Goal: Information Seeking & Learning: Learn about a topic

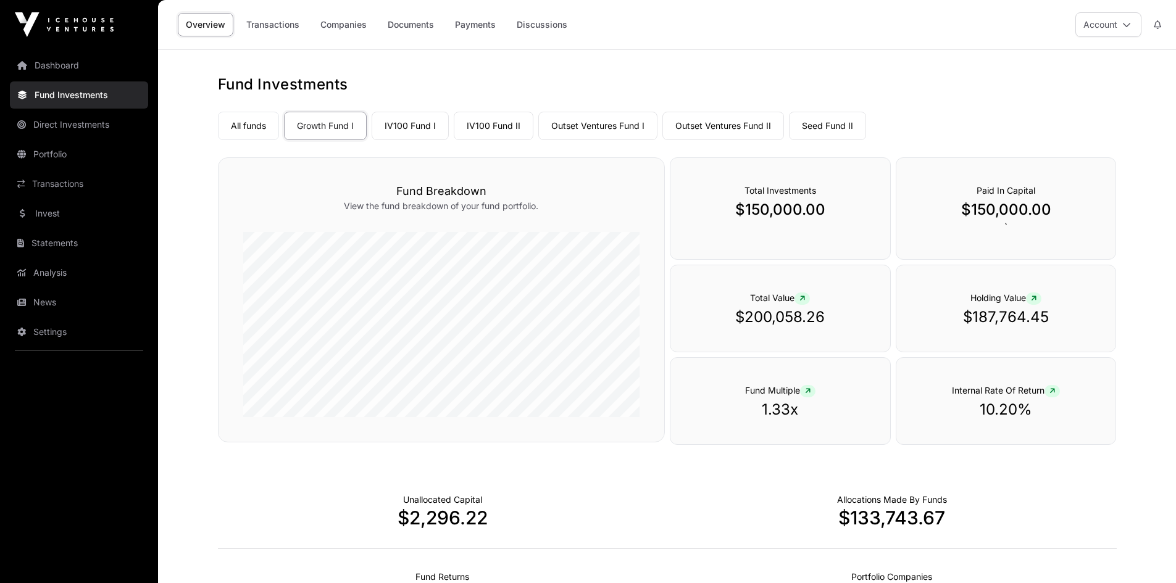
click at [345, 28] on link "Companies" at bounding box center [343, 24] width 62 height 23
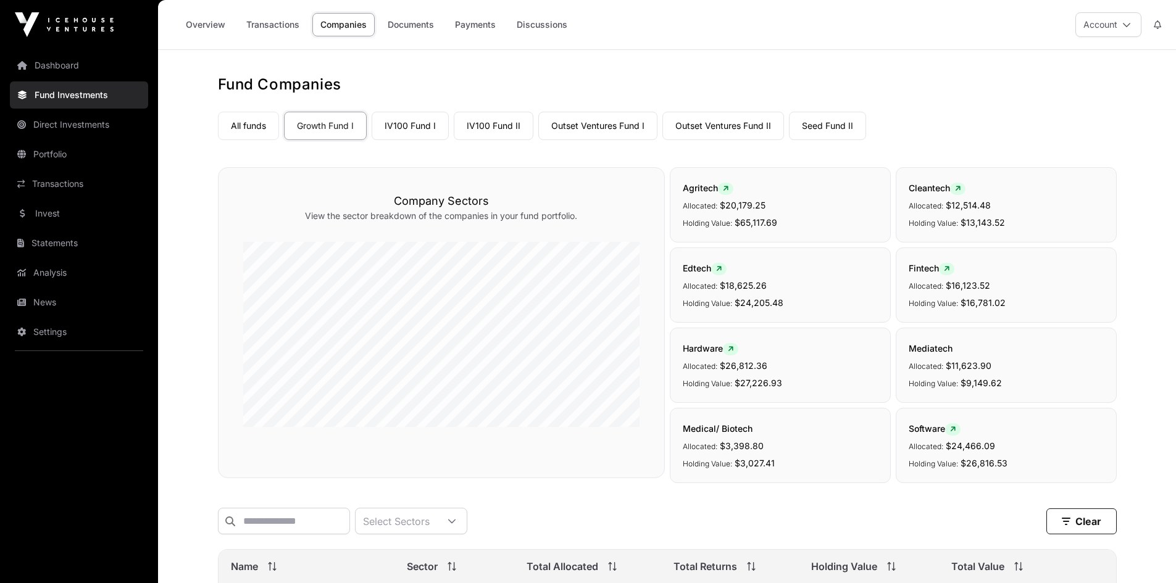
click at [404, 126] on link "IV100 Fund I" at bounding box center [410, 126] width 77 height 28
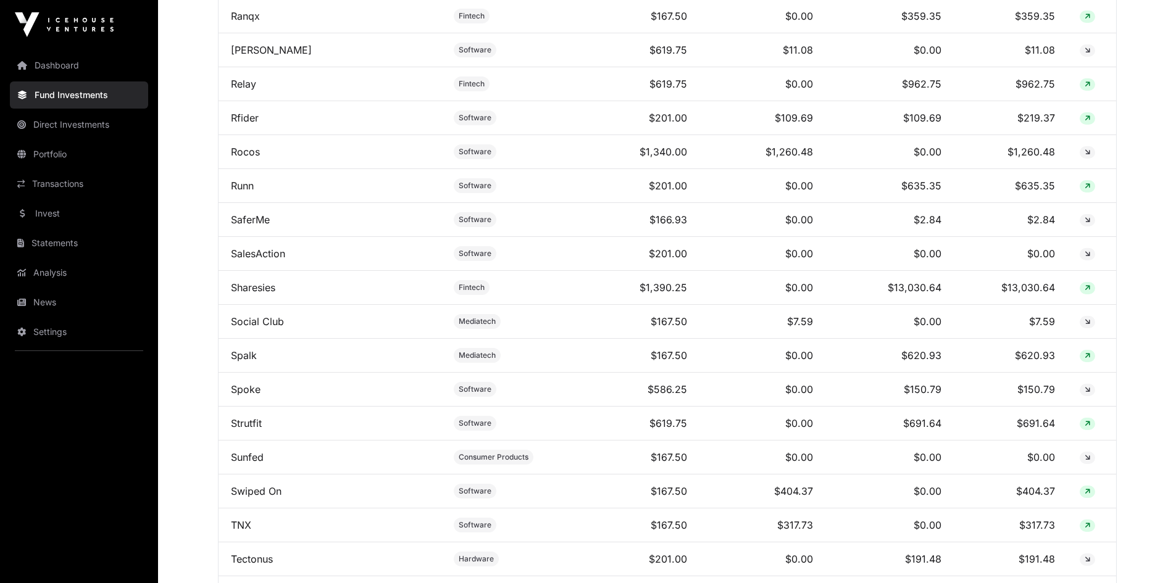
scroll to position [3149, 0]
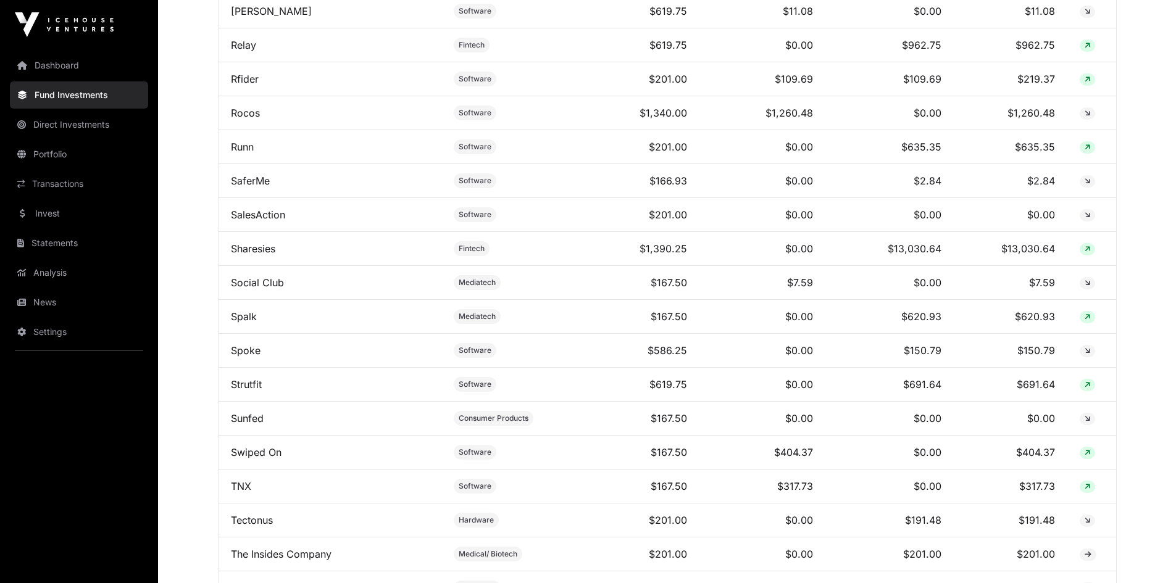
click at [251, 255] on link "Sharesies" at bounding box center [253, 249] width 44 height 12
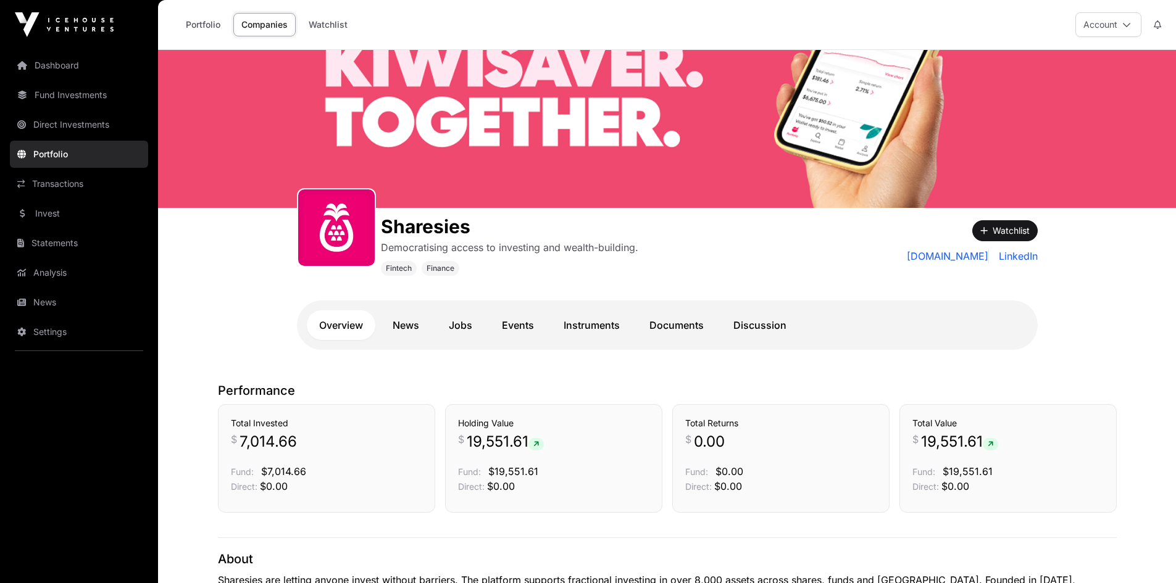
click at [683, 321] on link "Documents" at bounding box center [676, 326] width 79 height 30
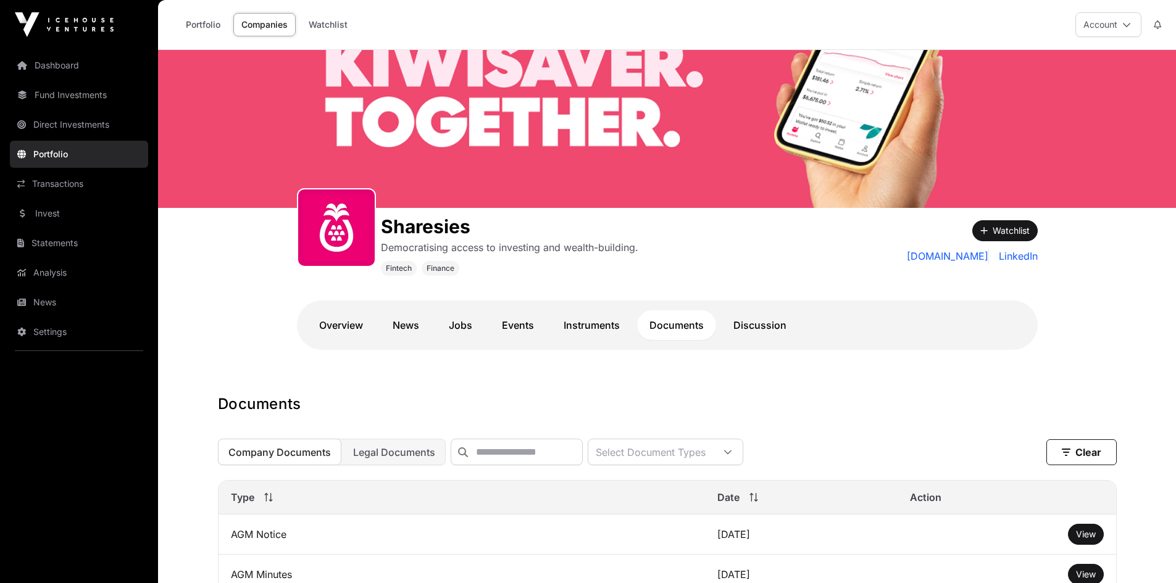
click at [38, 298] on link "News" at bounding box center [79, 302] width 138 height 27
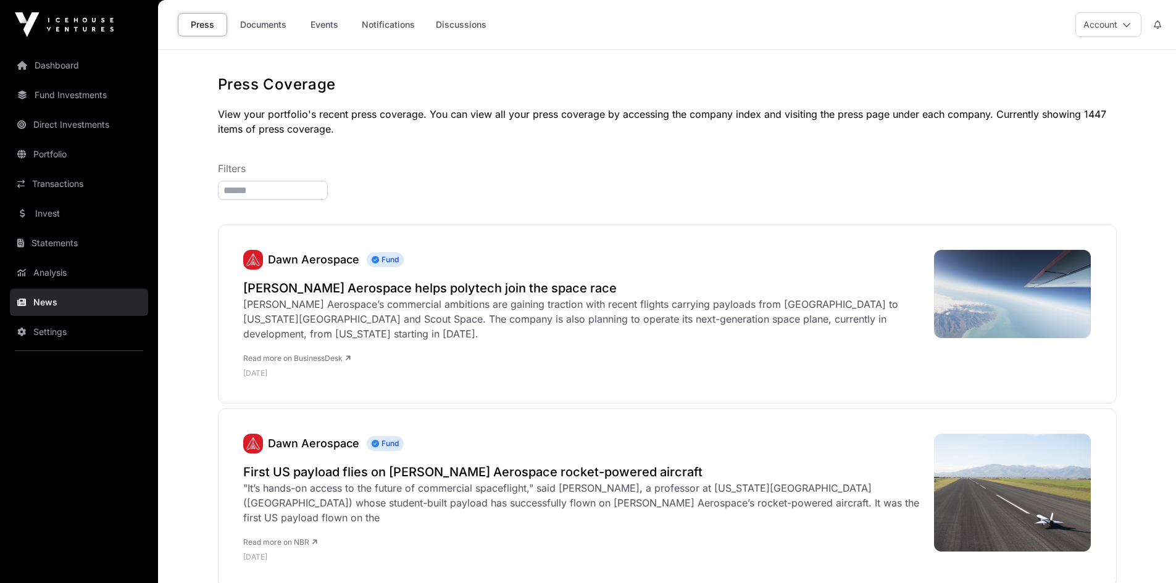
click at [255, 19] on link "Documents" at bounding box center [263, 24] width 62 height 23
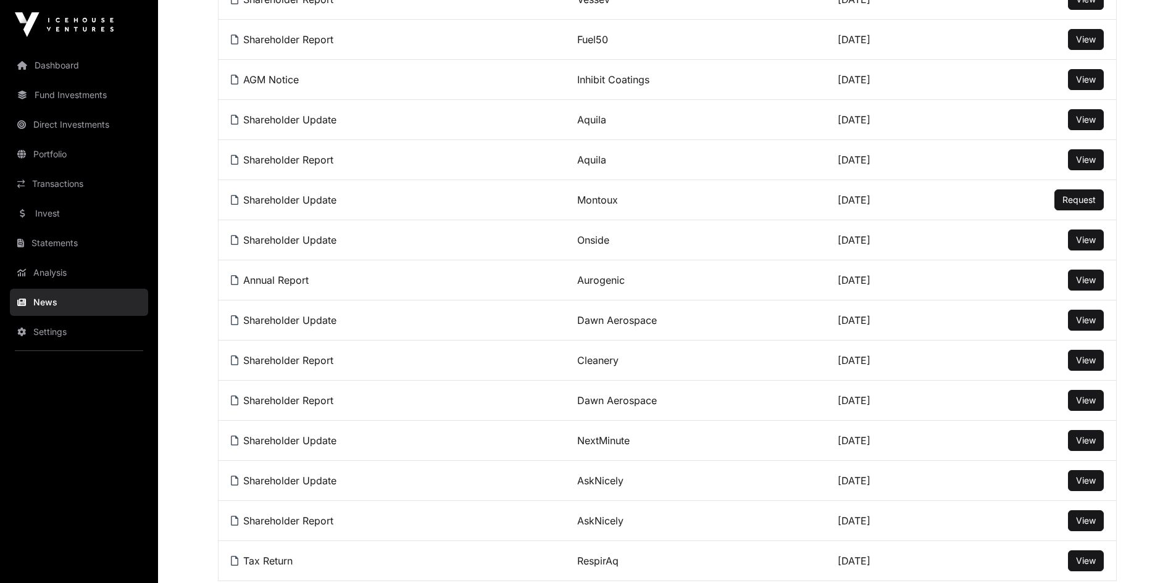
scroll to position [926, 0]
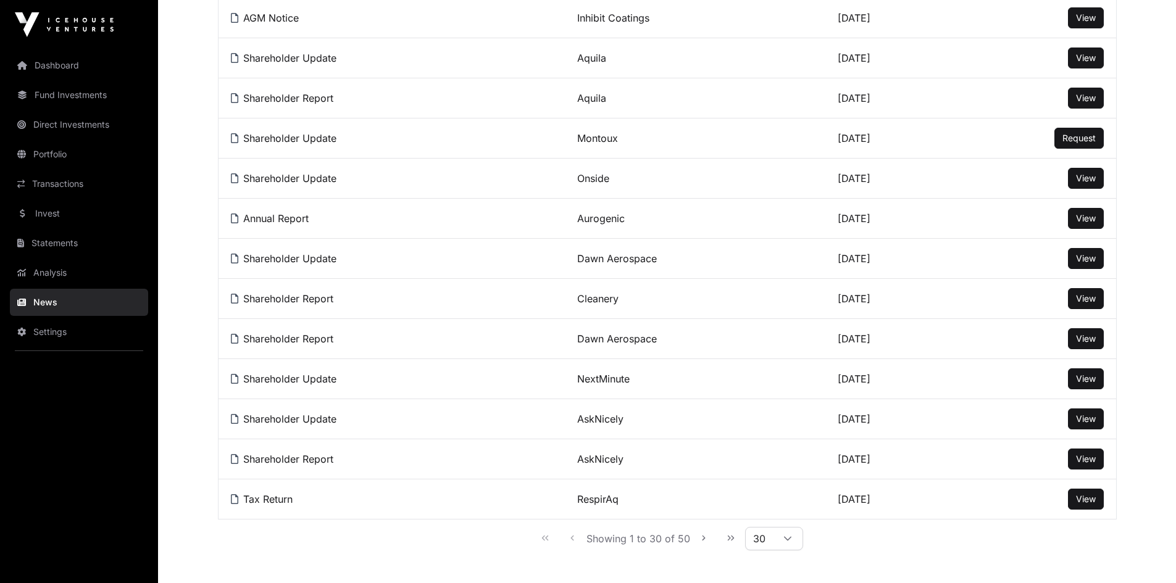
click at [1090, 464] on span "View" at bounding box center [1086, 459] width 20 height 10
click at [1091, 344] on span "View" at bounding box center [1086, 338] width 20 height 10
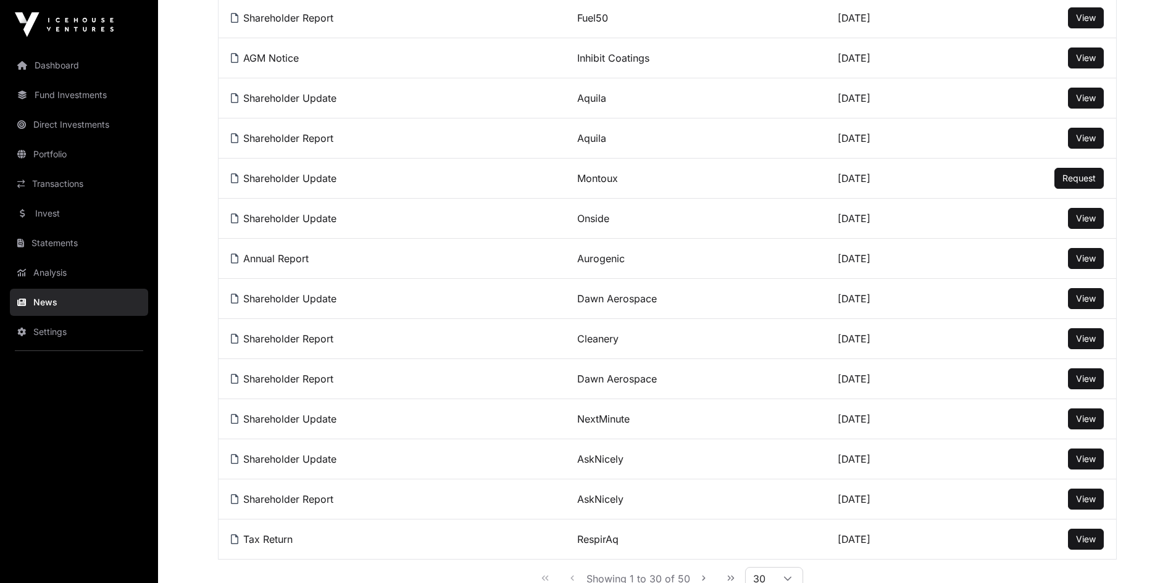
scroll to position [864, 0]
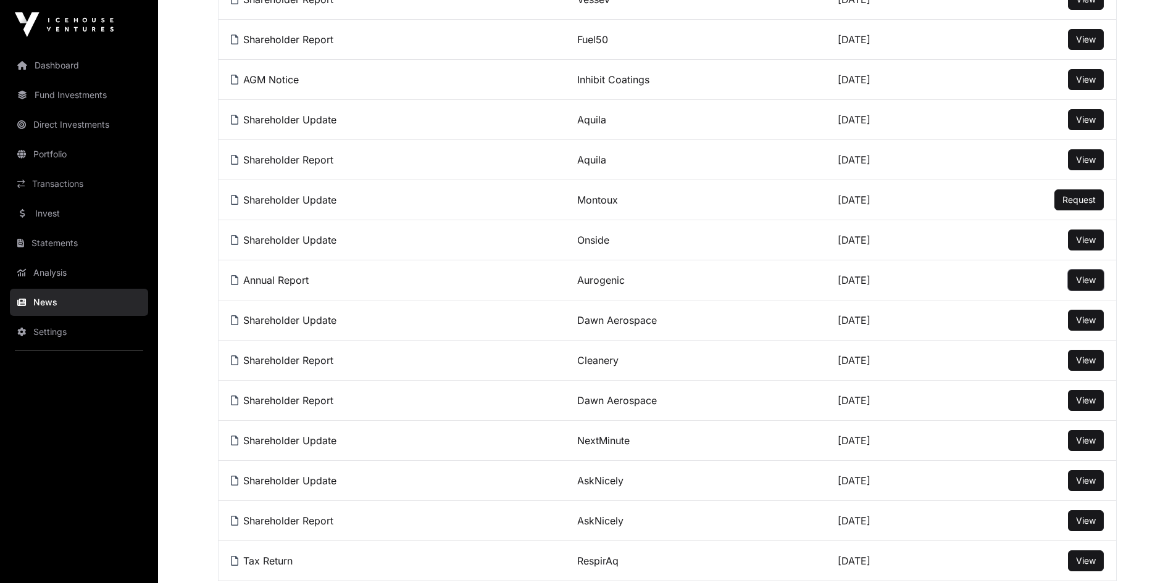
click at [1097, 286] on button "View" at bounding box center [1086, 280] width 36 height 21
click at [1084, 285] on span "View" at bounding box center [1086, 280] width 20 height 10
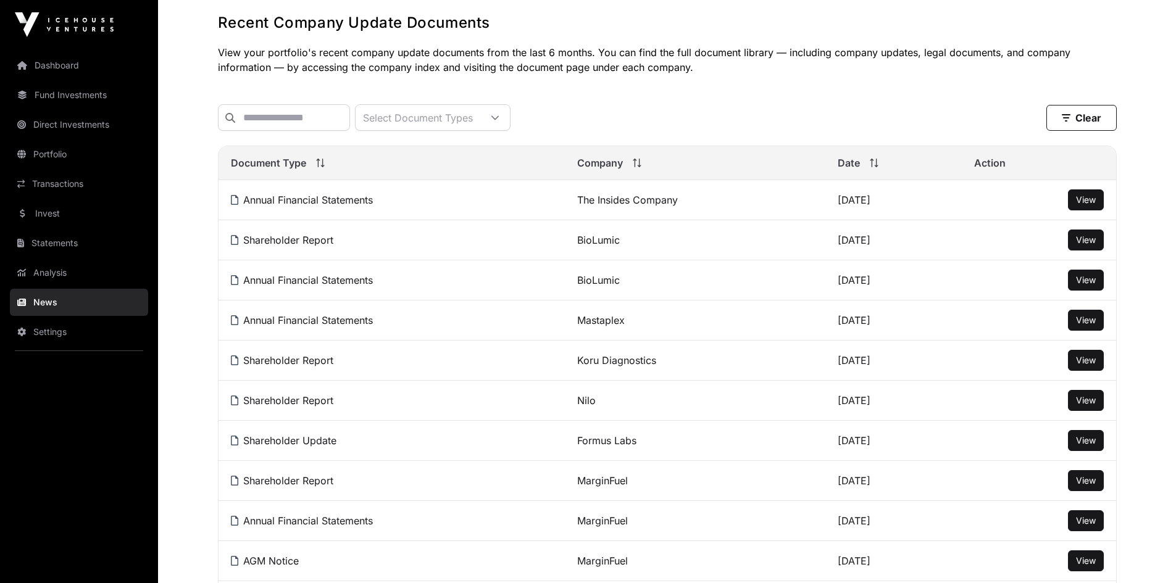
scroll to position [0, 0]
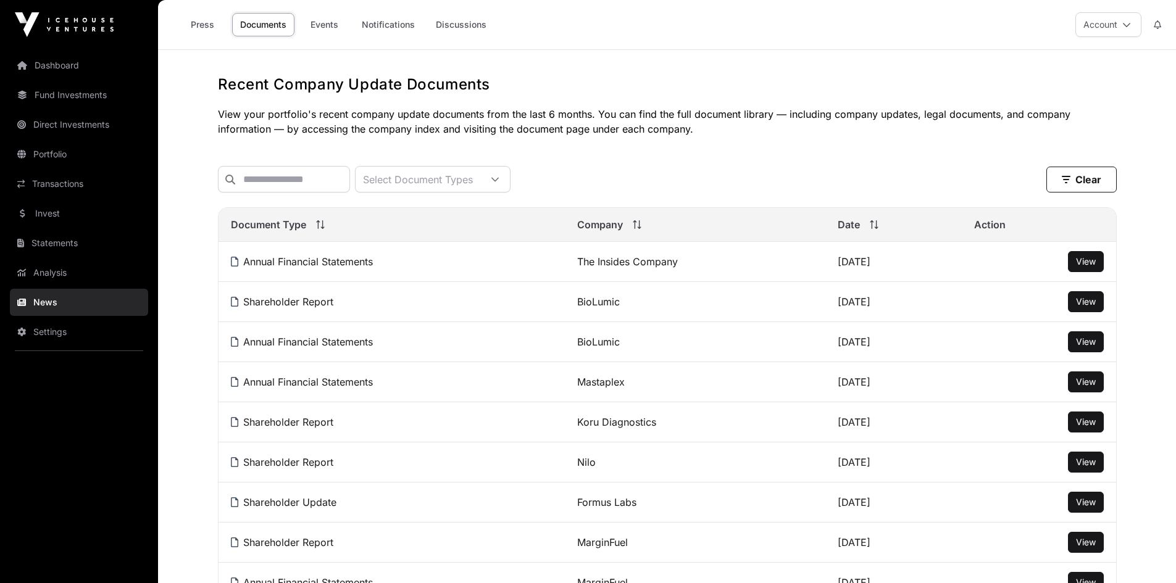
click at [1090, 387] on span "View" at bounding box center [1086, 382] width 20 height 10
click at [330, 24] on link "Events" at bounding box center [323, 24] width 49 height 23
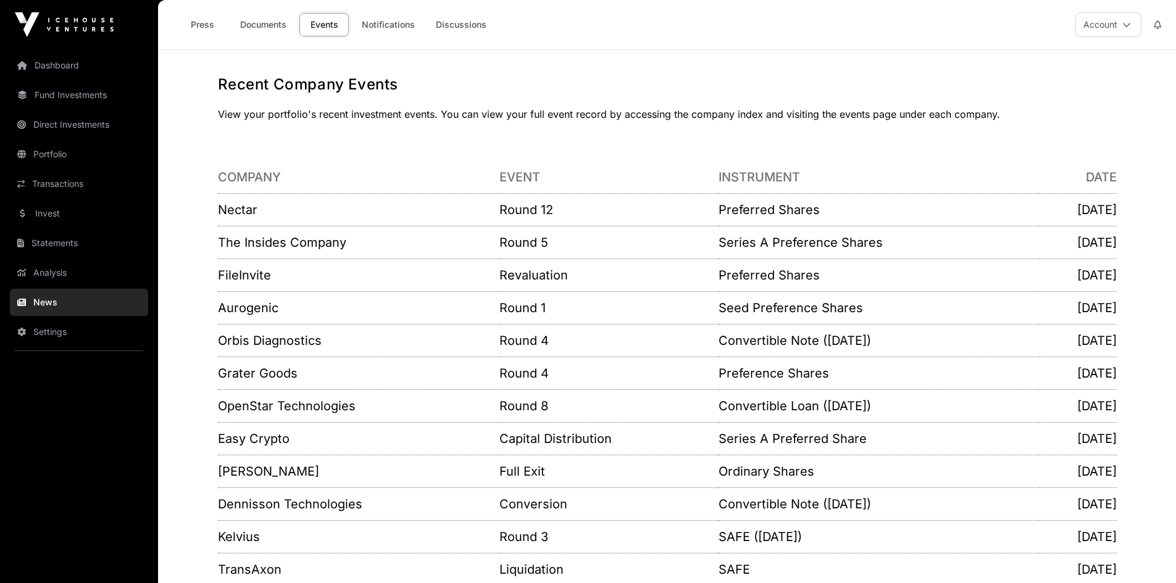
click at [46, 179] on link "Transactions" at bounding box center [79, 183] width 138 height 27
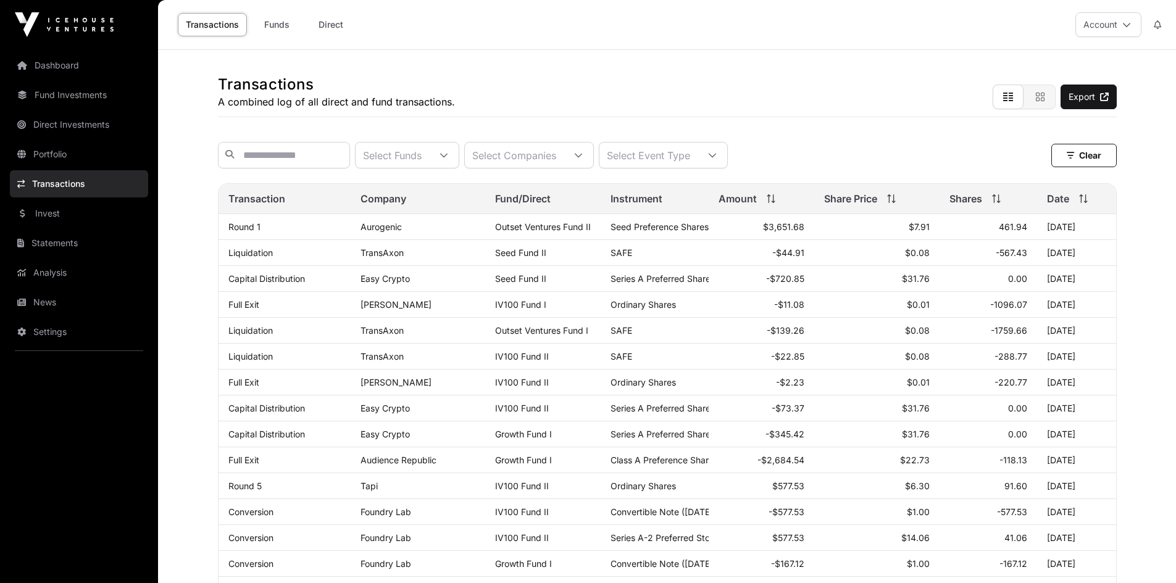
click at [52, 149] on link "Portfolio" at bounding box center [79, 154] width 138 height 27
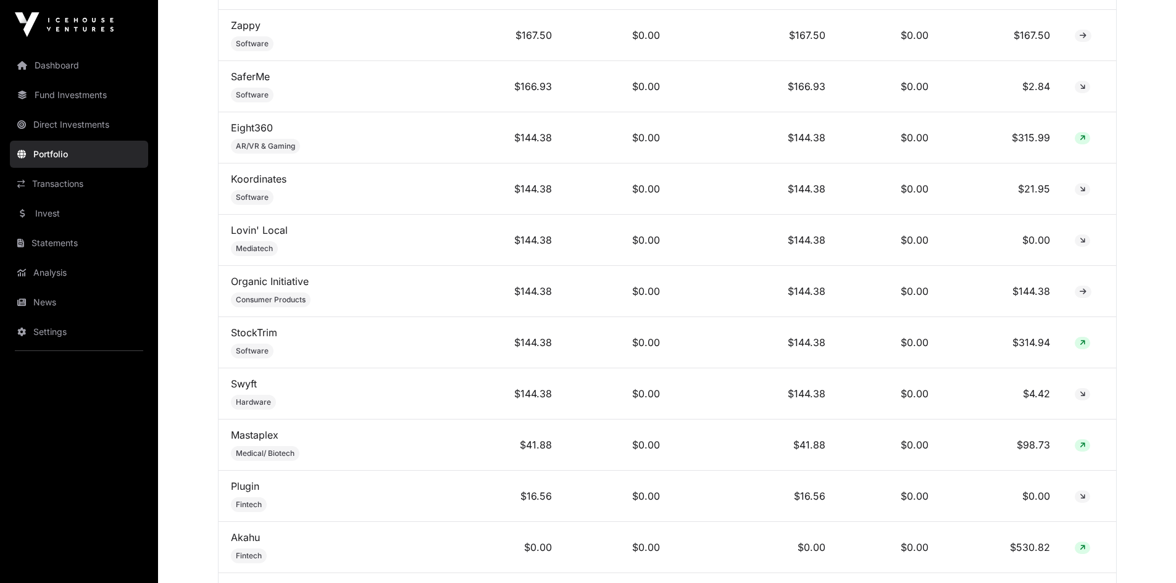
scroll to position [10539, 0]
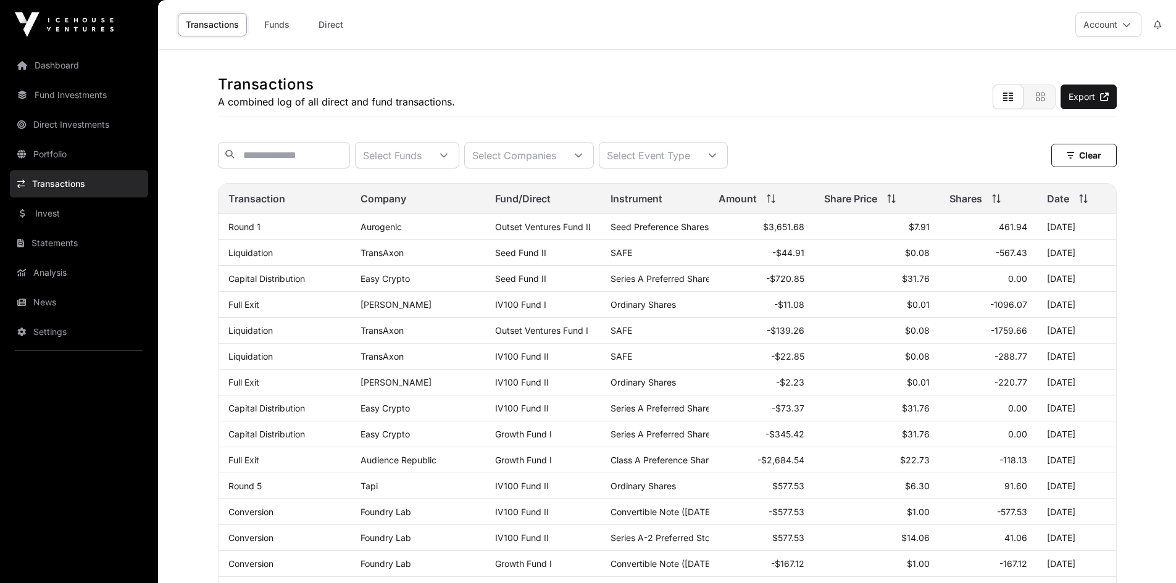
click at [271, 23] on link "Funds" at bounding box center [276, 24] width 49 height 23
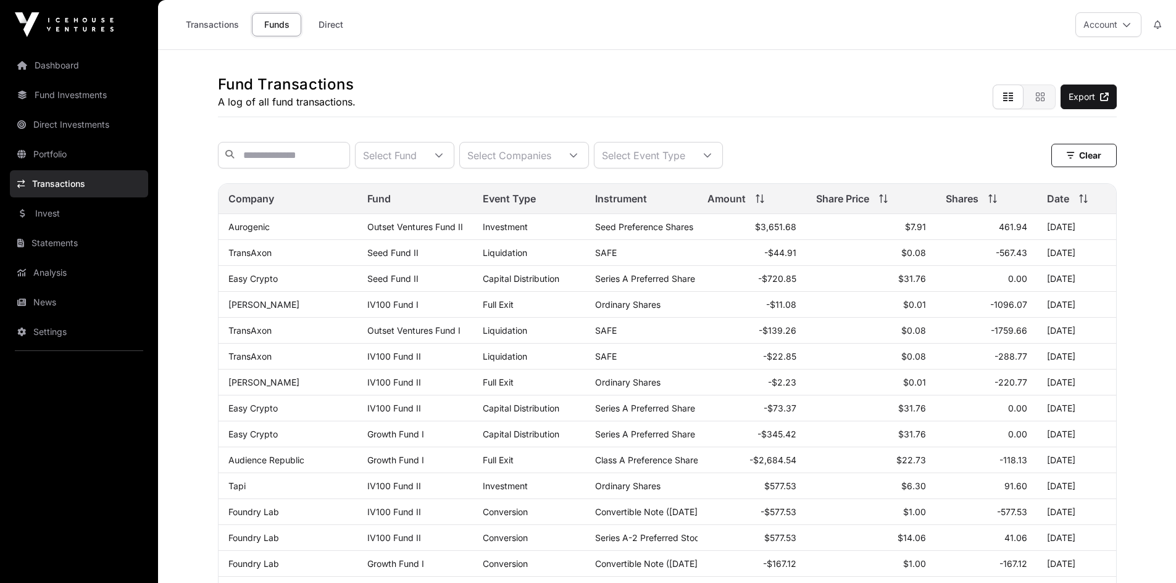
click at [50, 212] on link "Invest" at bounding box center [79, 213] width 138 height 27
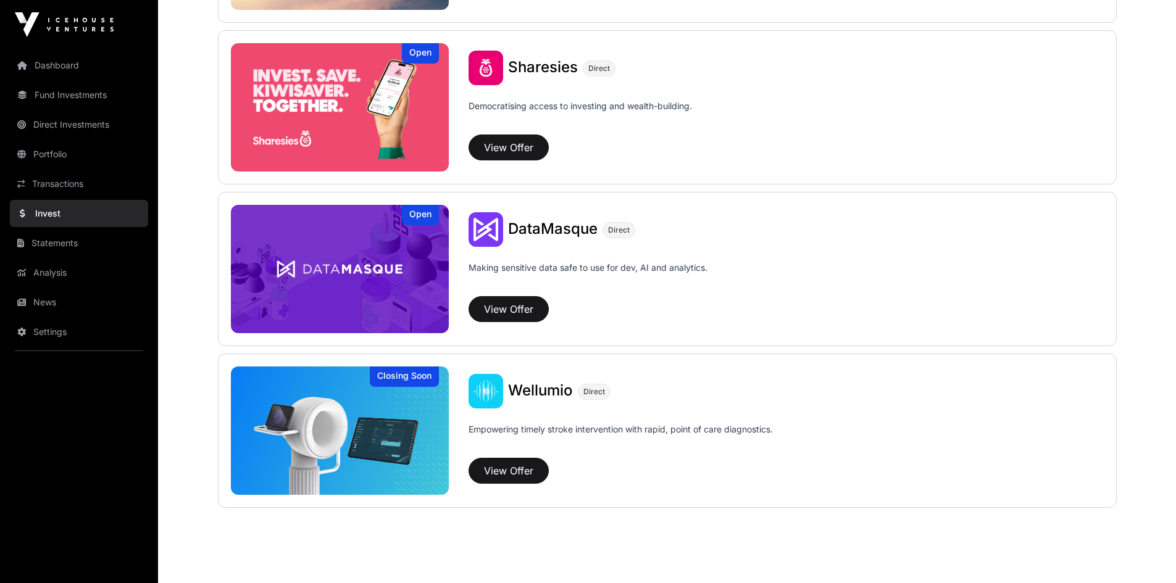
scroll to position [1613, 0]
